Goal: Information Seeking & Learning: Understand process/instructions

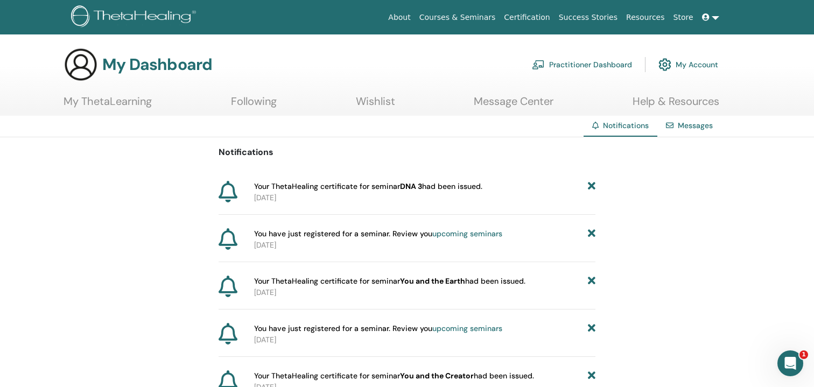
click at [596, 185] on div "Notifications Your ThetaHealing certificate for seminar DNA 3 had been issued. …" at bounding box center [407, 318] width 814 height 362
click at [595, 185] on icon at bounding box center [592, 186] width 8 height 11
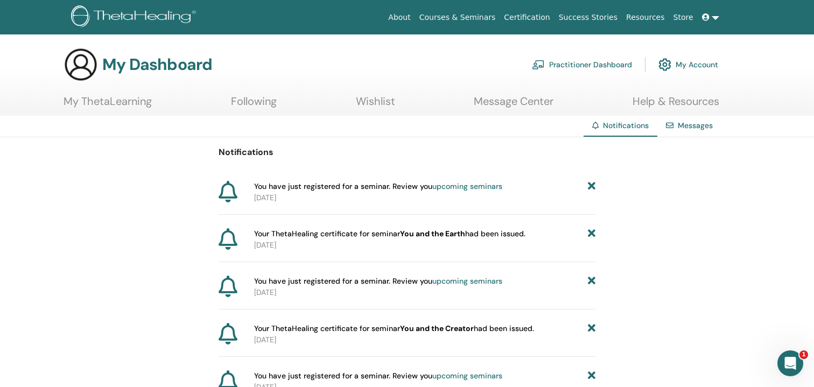
click at [590, 187] on icon at bounding box center [592, 186] width 8 height 11
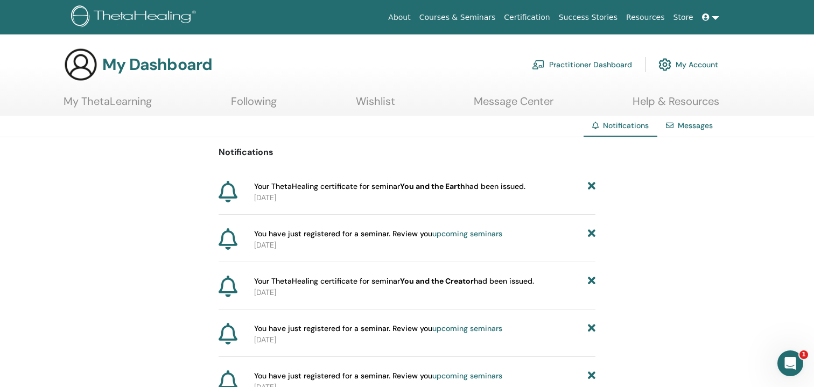
click at [590, 187] on icon at bounding box center [592, 186] width 8 height 11
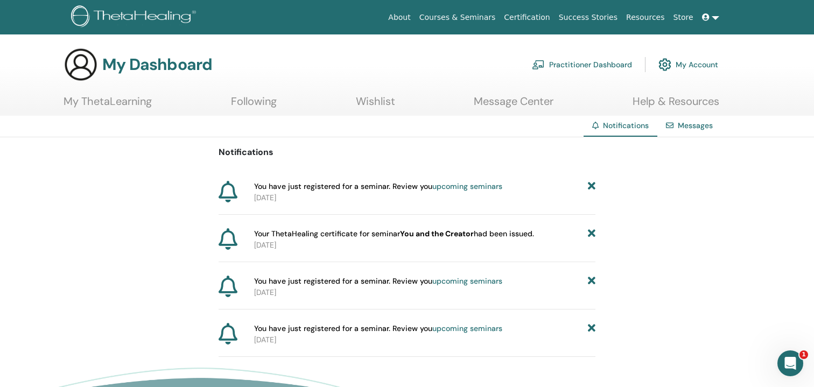
click at [590, 187] on icon at bounding box center [592, 186] width 8 height 11
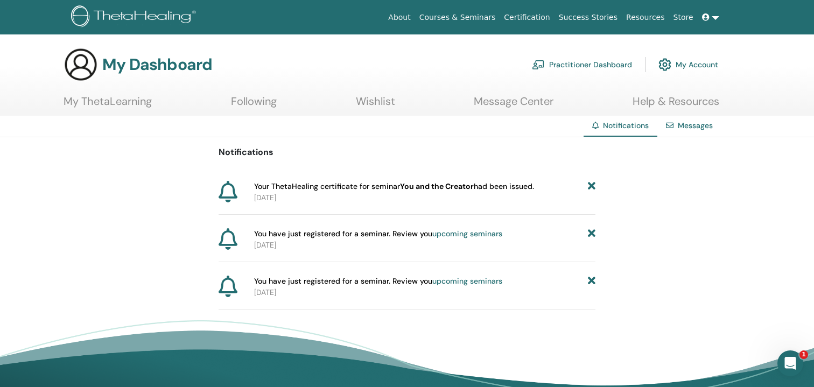
click at [590, 187] on icon at bounding box center [592, 186] width 8 height 11
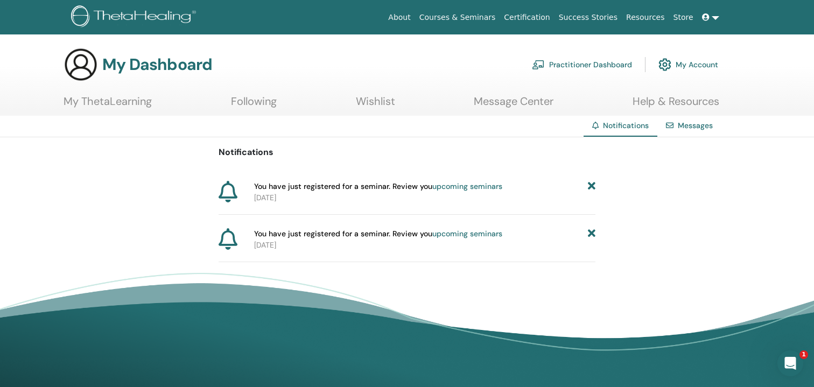
click at [590, 187] on icon at bounding box center [592, 186] width 8 height 11
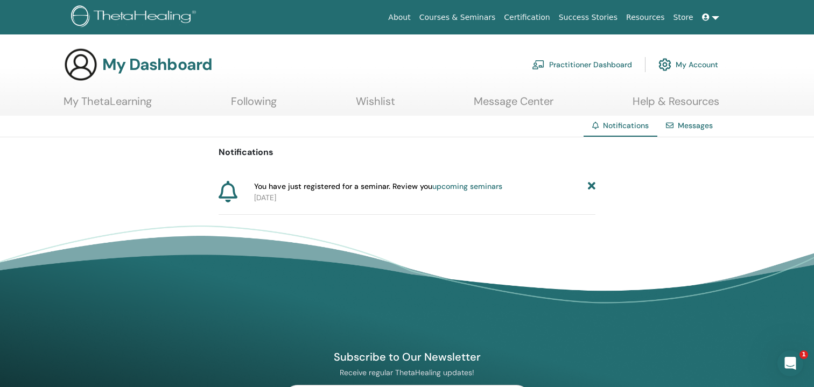
click at [590, 187] on icon at bounding box center [592, 186] width 8 height 11
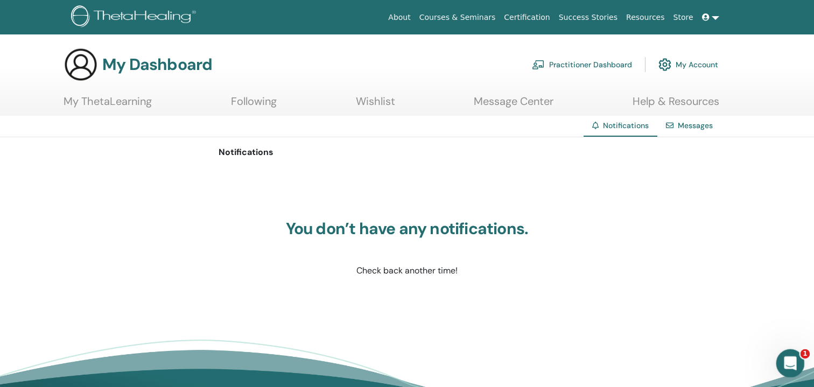
click at [796, 371] on div "Open Intercom Messenger" at bounding box center [789, 362] width 36 height 36
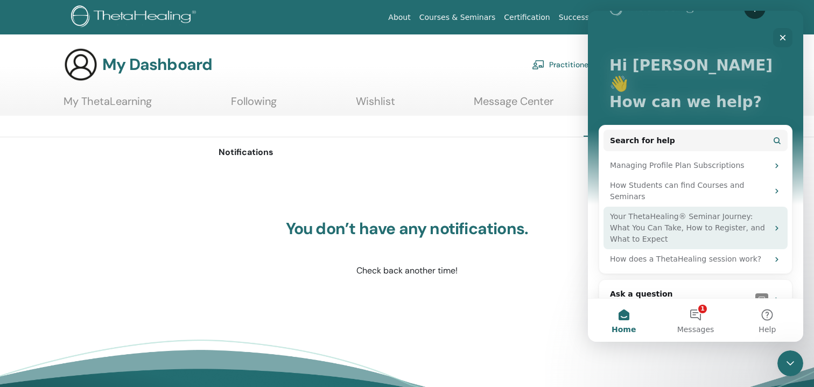
scroll to position [40, 0]
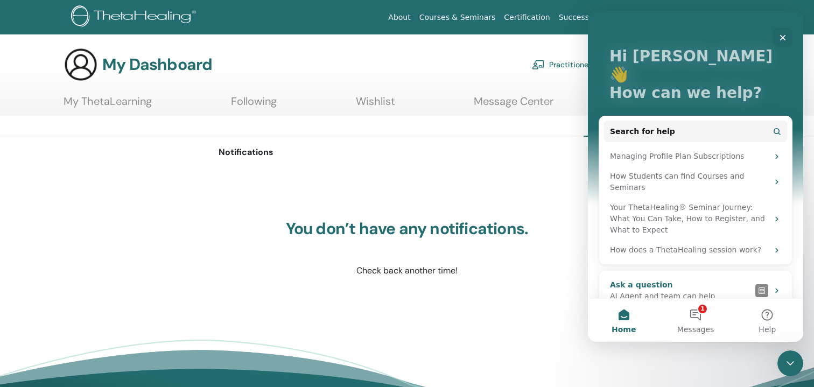
click at [675, 291] on div "AI Agent and team can help" at bounding box center [680, 296] width 141 height 11
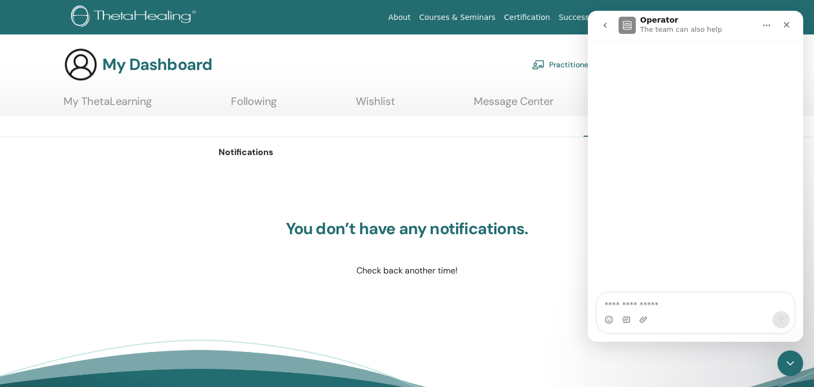
scroll to position [0, 0]
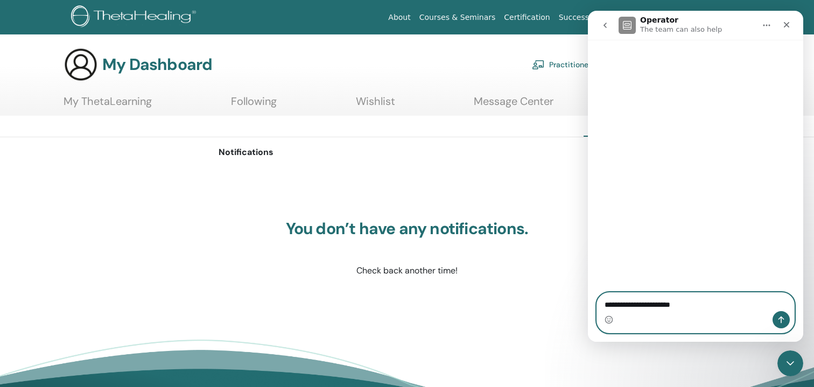
type textarea "**********"
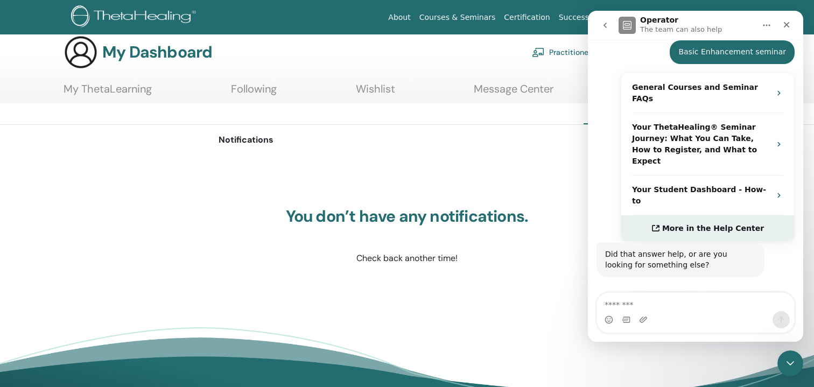
scroll to position [13, 0]
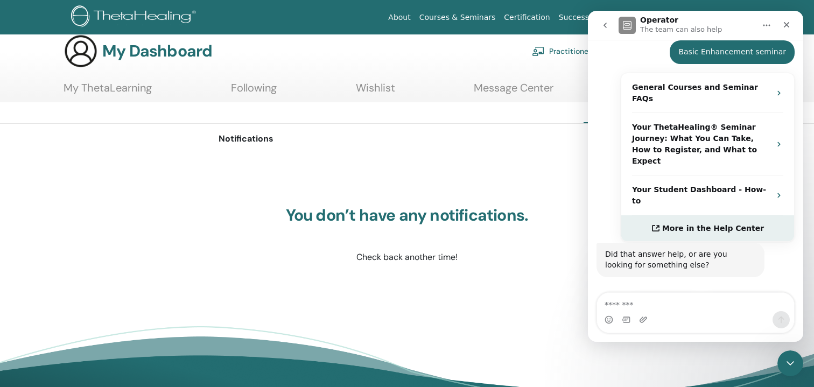
click at [740, 224] on span "More in the Help Center" at bounding box center [713, 228] width 102 height 9
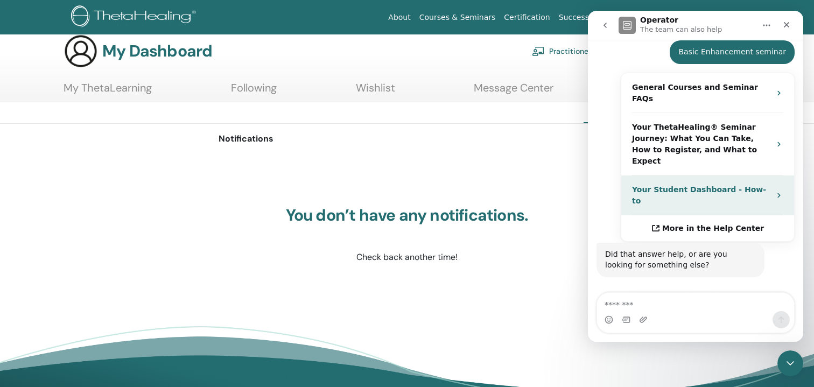
click at [717, 185] on strong "Your Student Dashboard - How-to" at bounding box center [699, 195] width 134 height 20
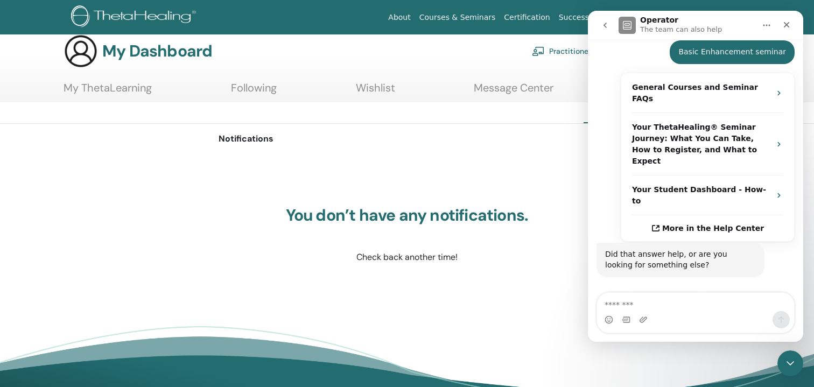
scroll to position [0, 0]
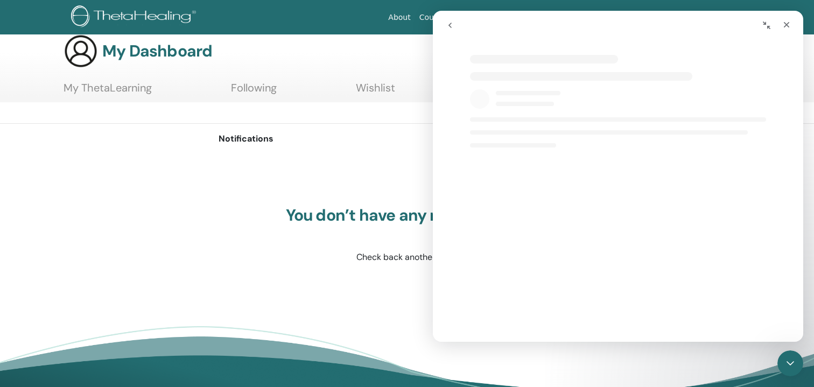
select select "**"
click at [785, 22] on icon "Close" at bounding box center [787, 24] width 9 height 9
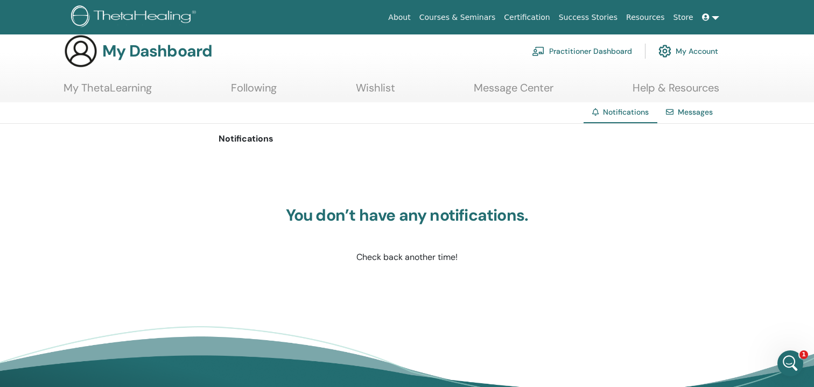
scroll to position [0, 0]
select select "**"
click at [483, 22] on link "Courses & Seminars" at bounding box center [457, 18] width 85 height 20
